Goal: Task Accomplishment & Management: Complete application form

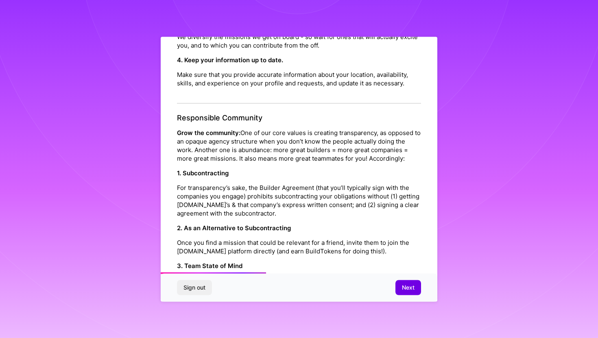
scroll to position [332, 0]
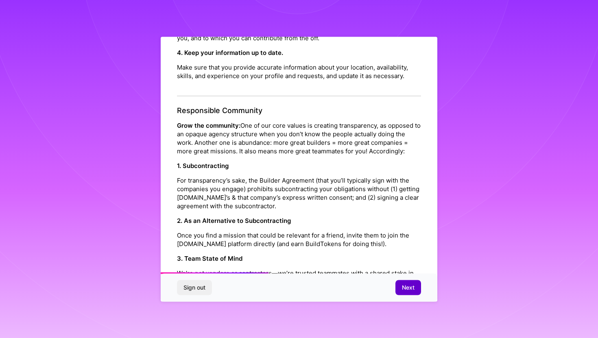
click at [400, 287] on button "Next" at bounding box center [408, 287] width 26 height 15
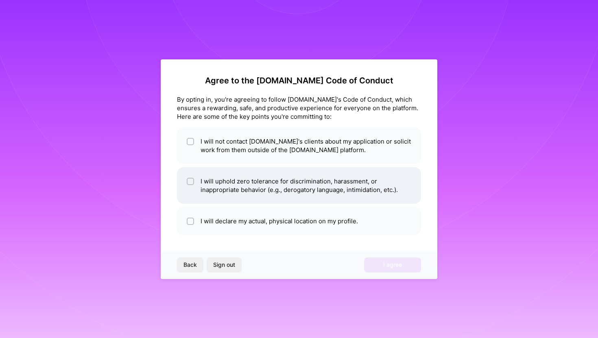
click at [292, 178] on li "I will uphold zero tolerance for discrimination, harassment, or inappropriate b…" at bounding box center [299, 185] width 244 height 37
checkbox input "true"
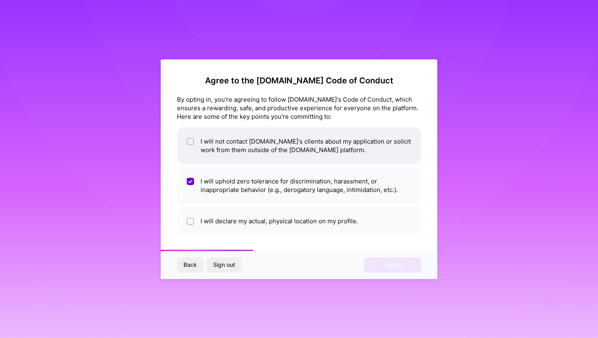
click at [292, 136] on li "I will not contact [DOMAIN_NAME]'s clients about my application or solicit work…" at bounding box center [299, 145] width 244 height 37
checkbox input "true"
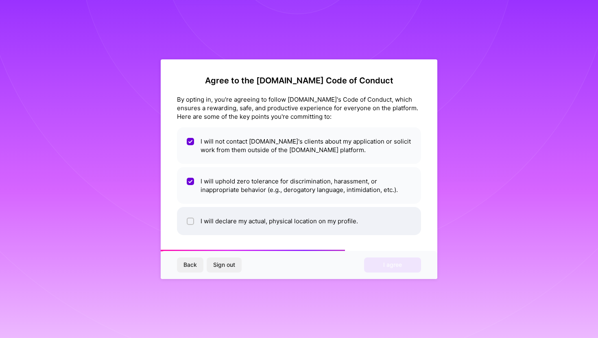
click at [283, 232] on li "I will declare my actual, physical location on my profile." at bounding box center [299, 221] width 244 height 28
checkbox input "true"
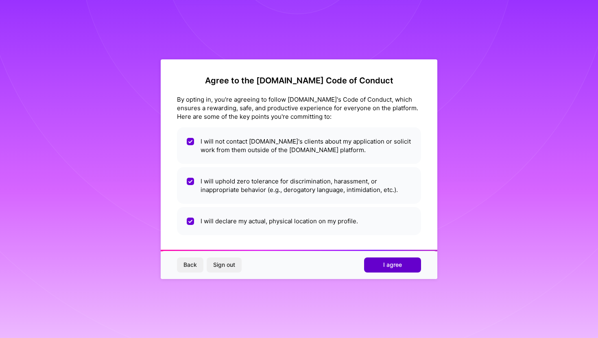
click at [379, 264] on button "I agree" at bounding box center [392, 264] width 57 height 15
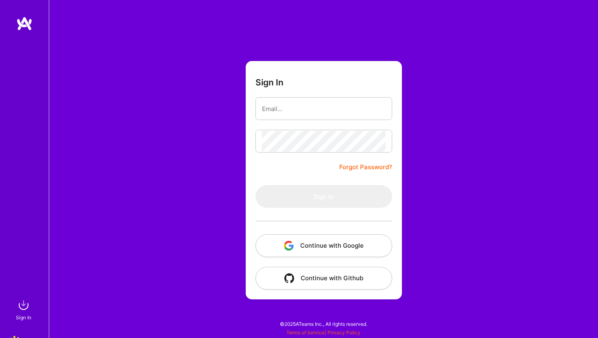
click at [335, 245] on button "Continue with Google" at bounding box center [323, 245] width 137 height 23
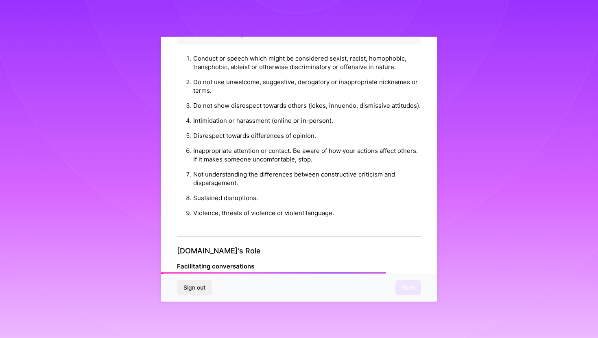
scroll to position [854, 0]
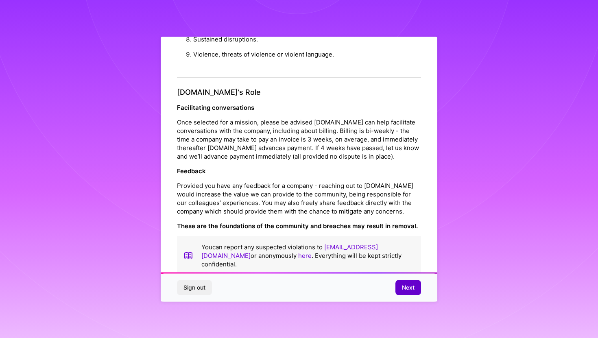
click at [409, 287] on span "Next" at bounding box center [408, 287] width 13 height 8
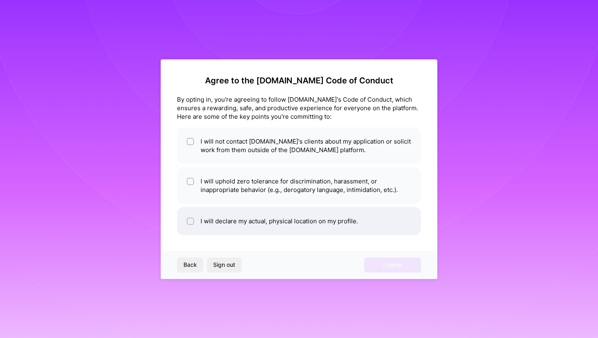
click at [307, 211] on li "I will declare my actual, physical location on my profile." at bounding box center [299, 221] width 244 height 28
checkbox input "true"
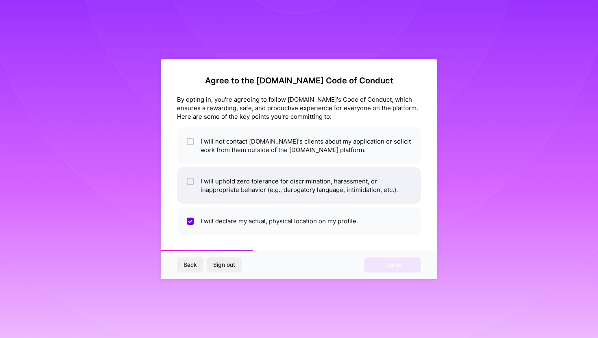
click at [307, 198] on li "I will uphold zero tolerance for discrimination, harassment, or inappropriate b…" at bounding box center [299, 185] width 244 height 37
checkbox input "true"
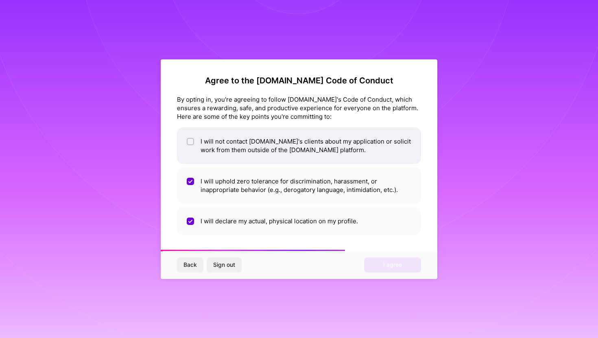
click at [316, 139] on li "I will not contact [DOMAIN_NAME]'s clients about my application or solicit work…" at bounding box center [299, 145] width 244 height 37
checkbox input "true"
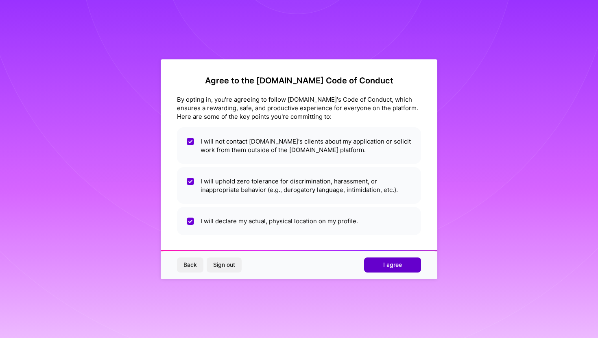
click at [392, 268] on span "I agree" at bounding box center [392, 265] width 19 height 8
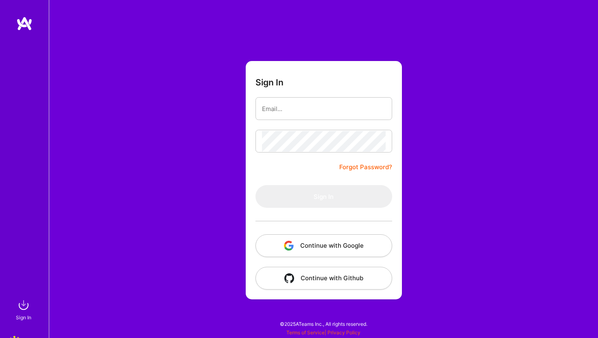
click at [345, 281] on button "Continue with Github" at bounding box center [323, 278] width 137 height 23
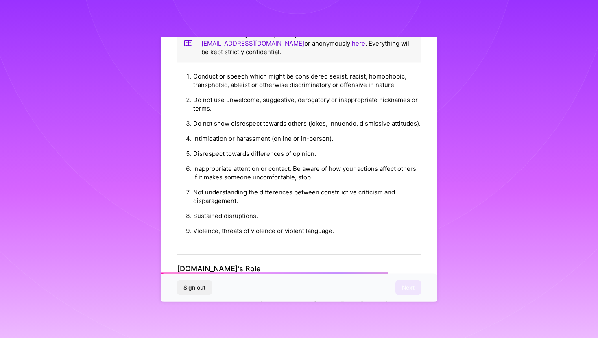
scroll to position [854, 0]
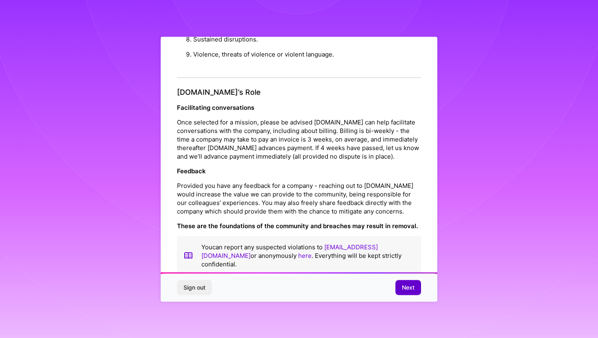
click at [409, 285] on span "Next" at bounding box center [408, 287] width 13 height 8
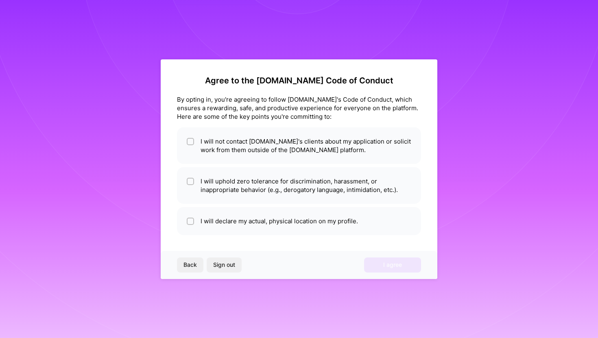
scroll to position [0, 0]
click at [357, 226] on li "I will declare my actual, physical location on my profile." at bounding box center [299, 221] width 244 height 28
checkbox input "true"
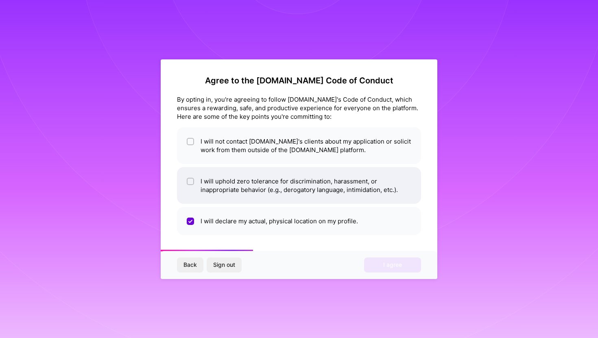
click at [358, 183] on li "I will uphold zero tolerance for discrimination, harassment, or inappropriate b…" at bounding box center [299, 185] width 244 height 37
checkbox input "true"
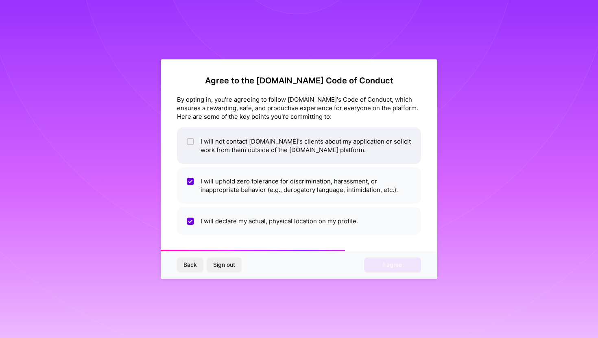
click at [359, 152] on li "I will not contact [DOMAIN_NAME]'s clients about my application or solicit work…" at bounding box center [299, 145] width 244 height 37
checkbox input "true"
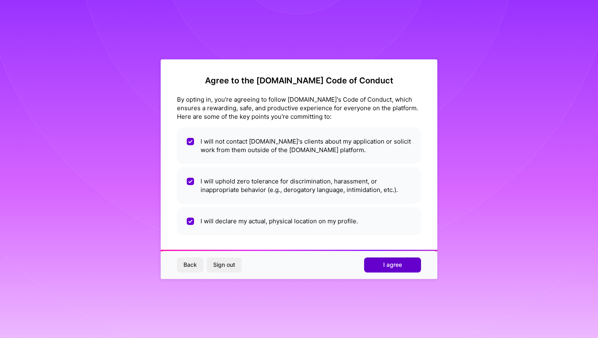
click at [387, 269] on span "I agree" at bounding box center [392, 265] width 19 height 8
